Goal: Ask a question

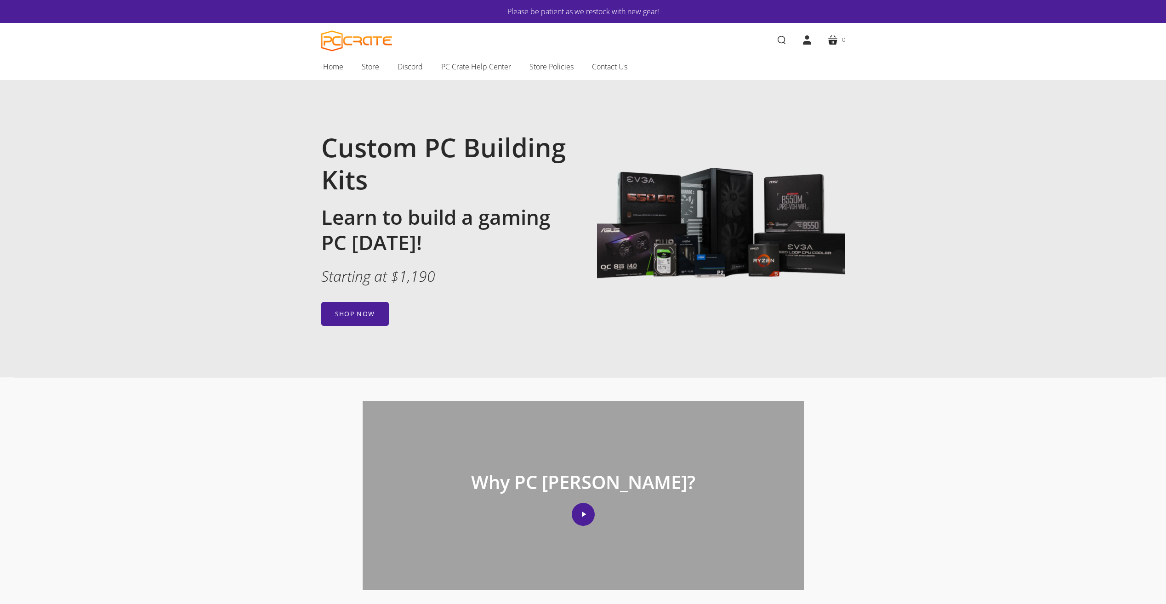
click at [804, 37] on link "account" at bounding box center [807, 40] width 26 height 26
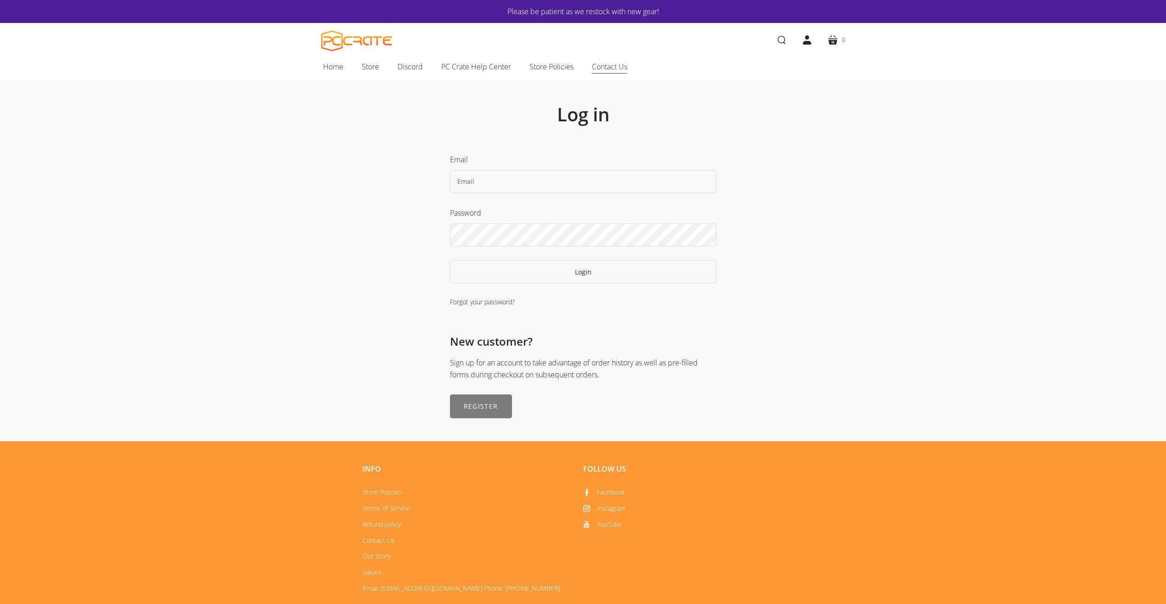
click at [608, 62] on span "Contact Us" at bounding box center [609, 67] width 35 height 12
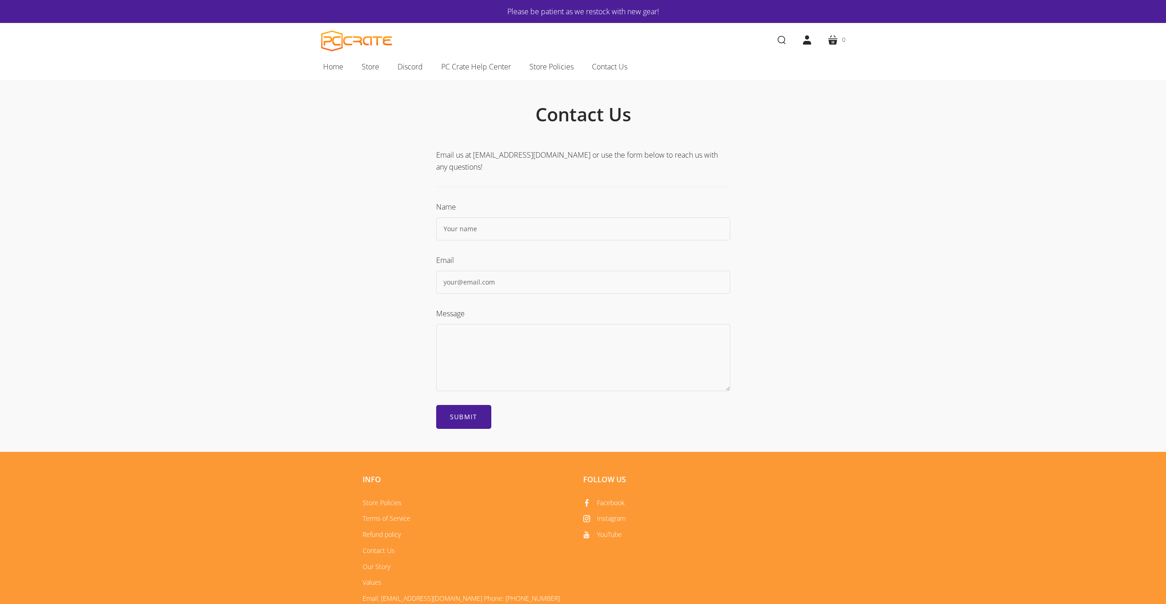
click at [475, 227] on input "text" at bounding box center [583, 228] width 294 height 23
type input "[PERSON_NAME]"
click at [481, 289] on input "text" at bounding box center [583, 282] width 294 height 23
type input "[PERSON_NAME][EMAIL_ADDRESS][DOMAIN_NAME]"
click at [481, 338] on textarea at bounding box center [583, 357] width 294 height 67
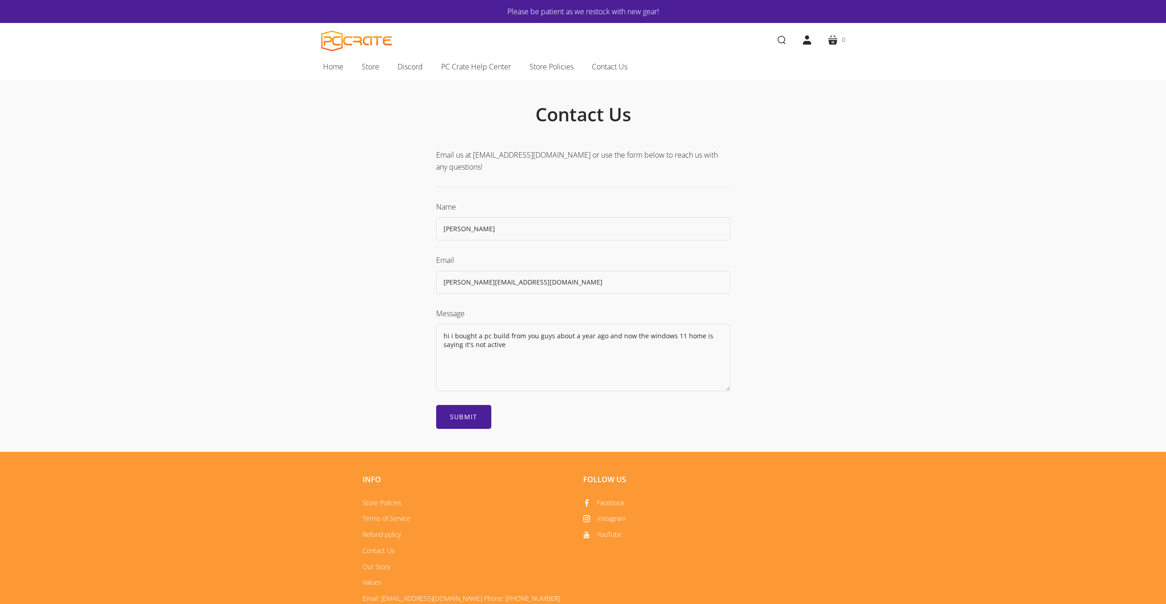
click at [506, 346] on textarea "hi i bought a pc build from you guys about a year ago and now the windows 11 ho…" at bounding box center [583, 357] width 294 height 67
click at [507, 347] on textarea "hi I bought a pc build from you guys about a year ago and now the windows 11 ho…" at bounding box center [583, 357] width 294 height 67
drag, startPoint x: 443, startPoint y: 334, endPoint x: 445, endPoint y: 329, distance: 5.4
click at [504, 346] on textarea "Hi I bought a pc build from you guys about a year ago and now the windows 11 ho…" at bounding box center [583, 357] width 294 height 67
type textarea "Hi I bought a pc build from you guys about a year ago and now the windows 11 ho…"
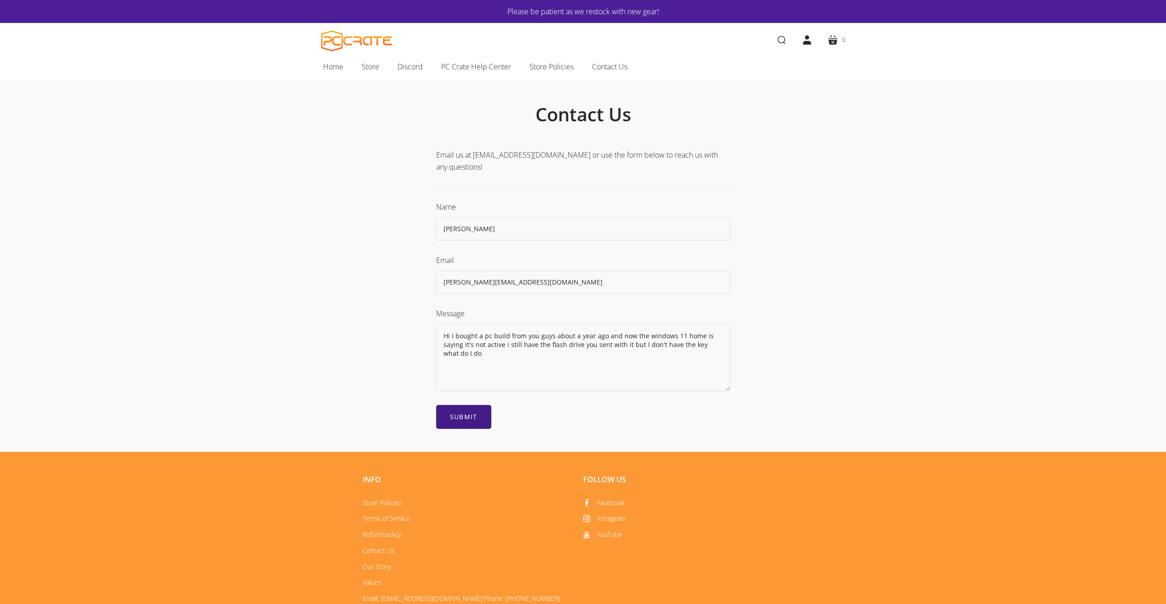
click at [473, 412] on input "Submit" at bounding box center [463, 417] width 55 height 24
click at [472, 415] on input "Submit" at bounding box center [463, 417] width 55 height 24
